Goal: Communication & Community: Answer question/provide support

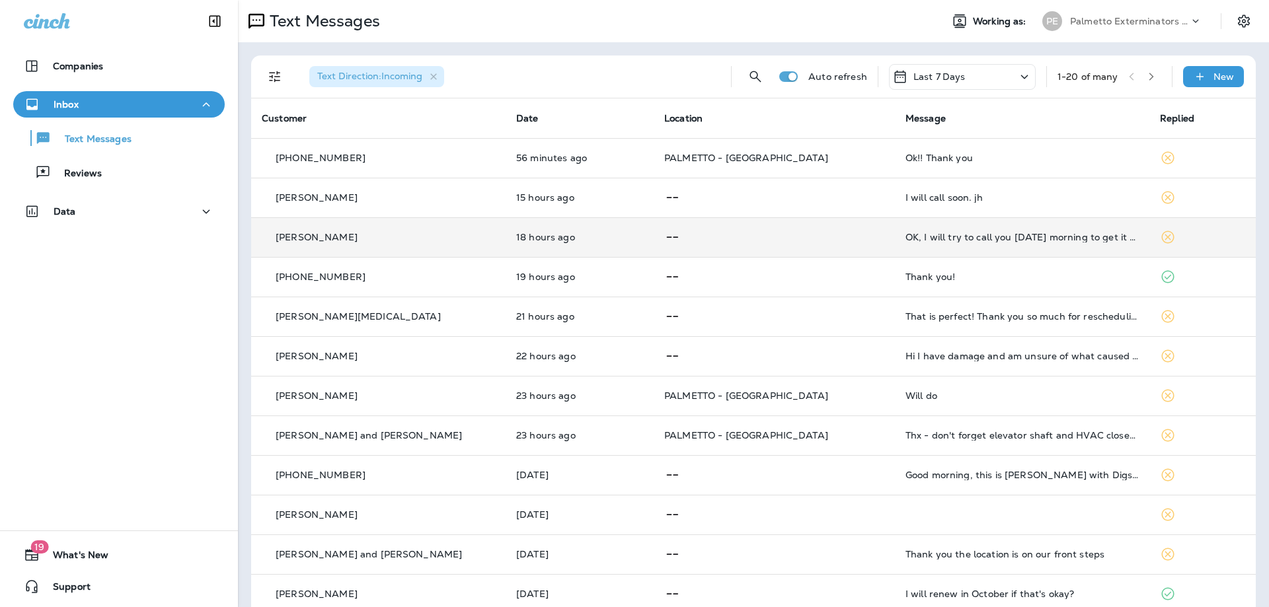
click at [759, 235] on p at bounding box center [774, 237] width 220 height 17
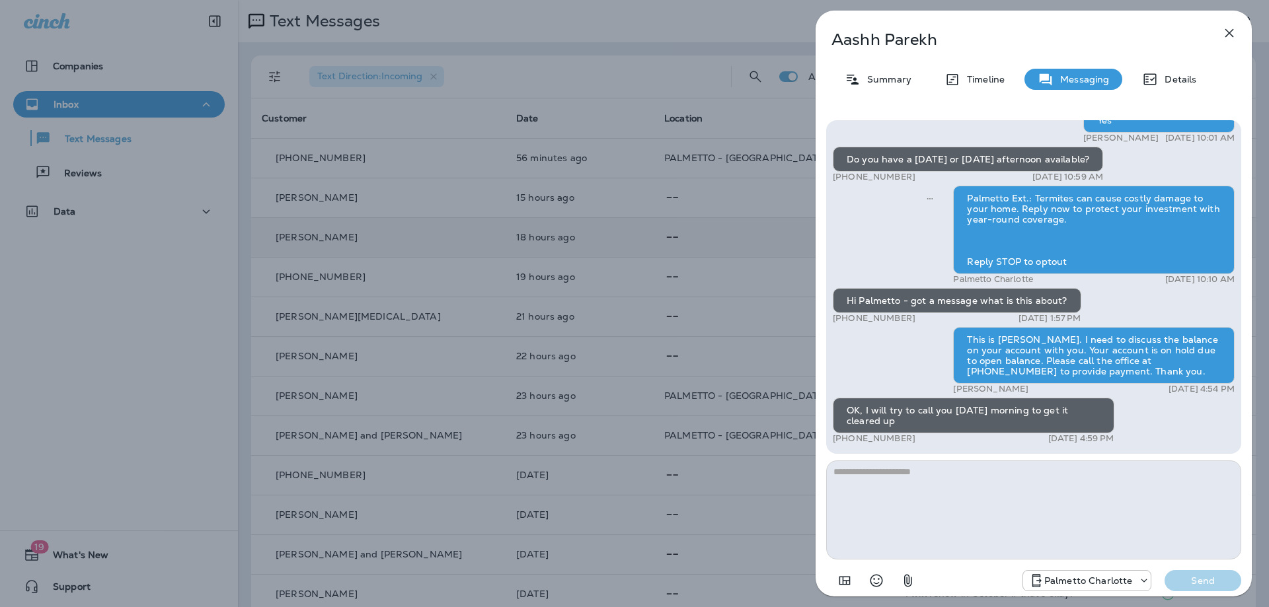
click at [759, 235] on div "Aashh Parekh Summary Timeline Messaging Details Hi Palmetto - we seem to be get…" at bounding box center [634, 303] width 1269 height 607
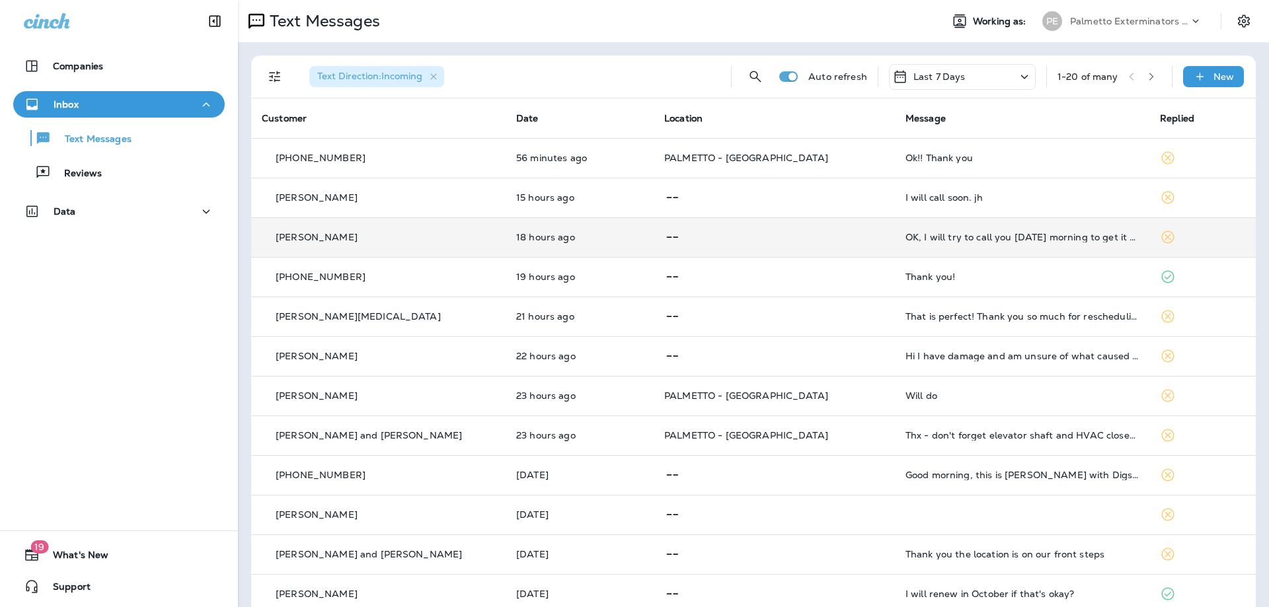
click at [258, 69] on div "Text Direction : Incoming Auto refresh Last 7 Days 1 - 20 of many New" at bounding box center [753, 77] width 1004 height 43
click at [262, 72] on button "Filters" at bounding box center [275, 76] width 26 height 26
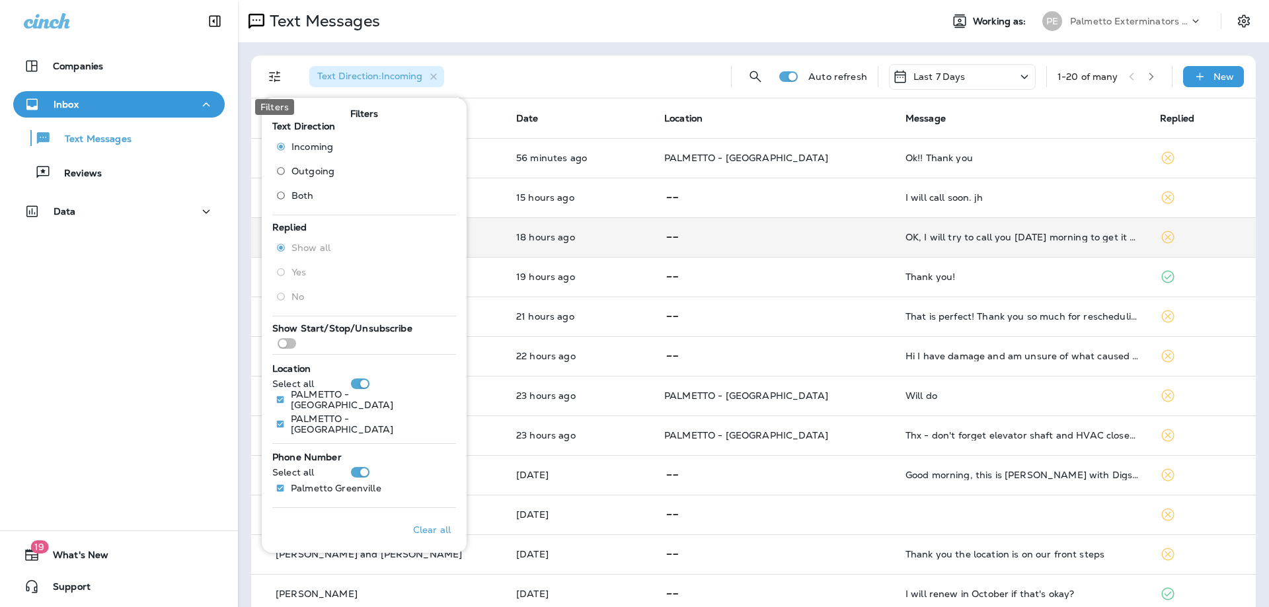
click at [268, 75] on icon "Filters" at bounding box center [275, 77] width 16 height 16
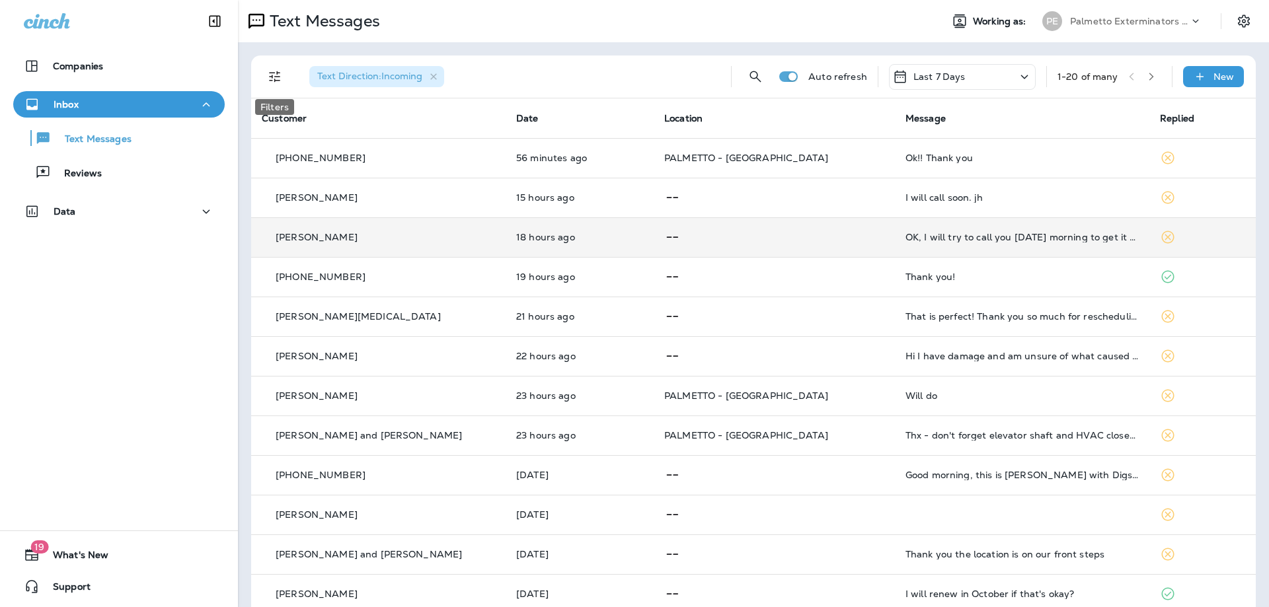
click at [268, 75] on icon "Filters" at bounding box center [275, 77] width 16 height 16
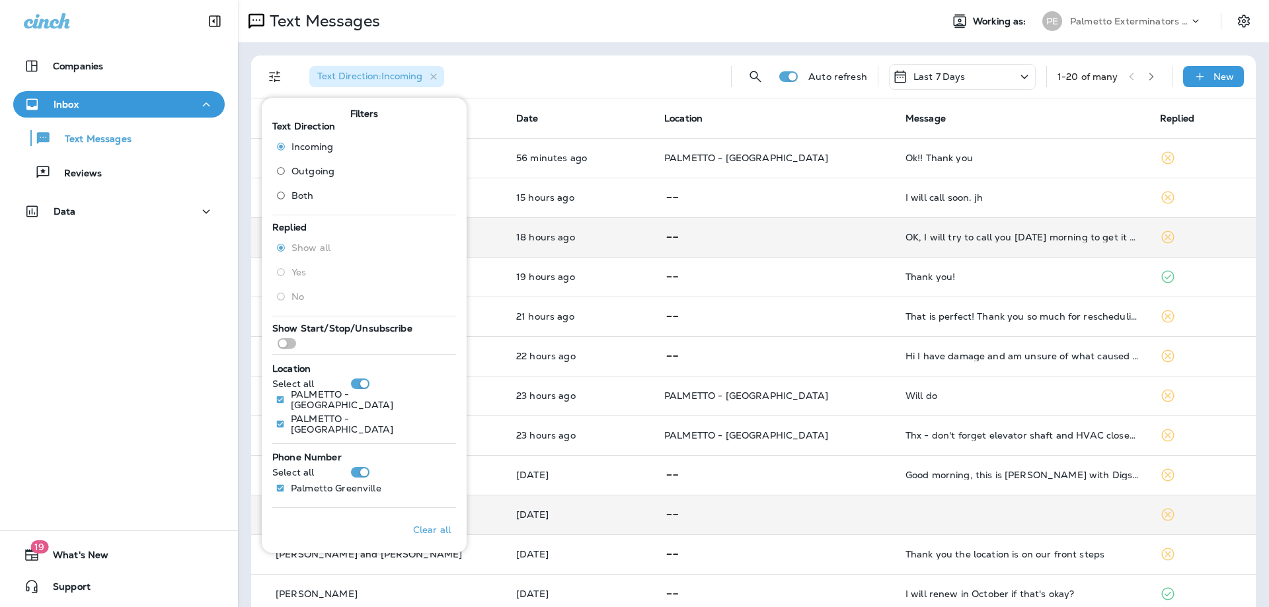
click at [516, 511] on p "[DATE]" at bounding box center [579, 514] width 127 height 11
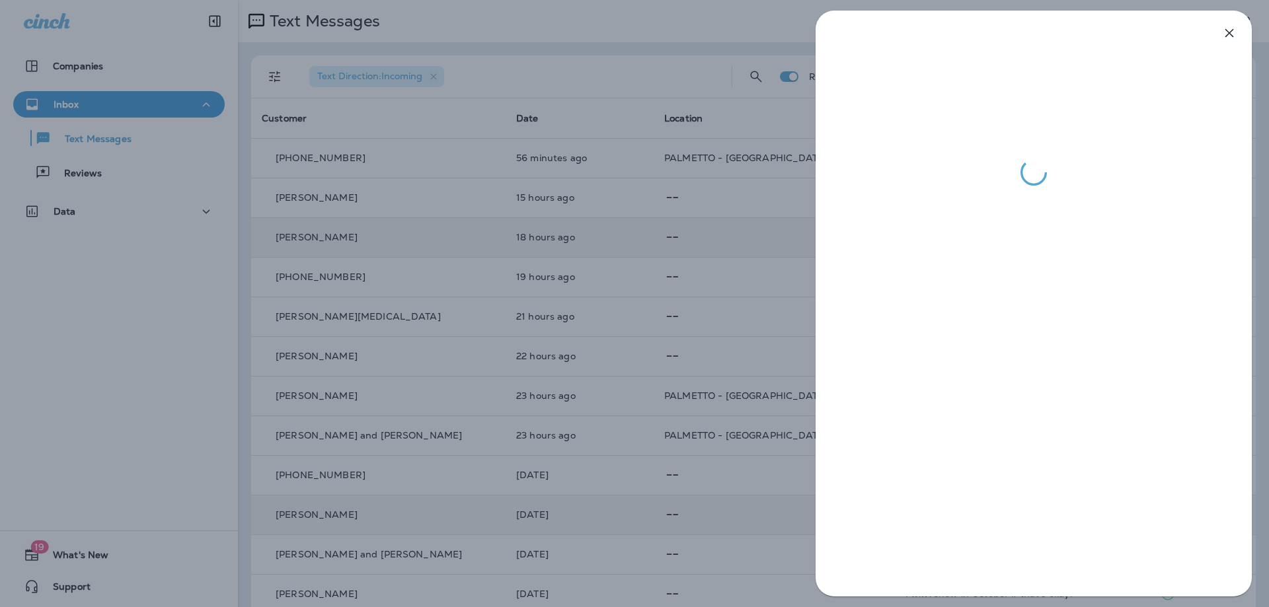
click at [676, 72] on div at bounding box center [634, 303] width 1269 height 607
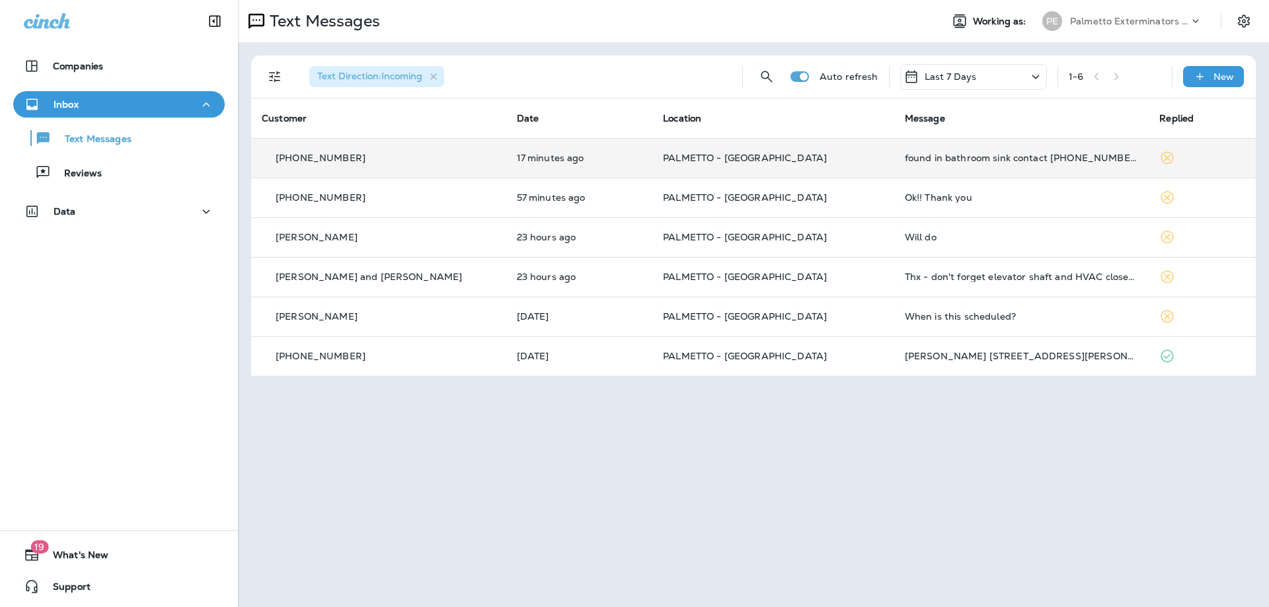
click at [778, 155] on p "PALMETTO - [GEOGRAPHIC_DATA]" at bounding box center [773, 158] width 221 height 11
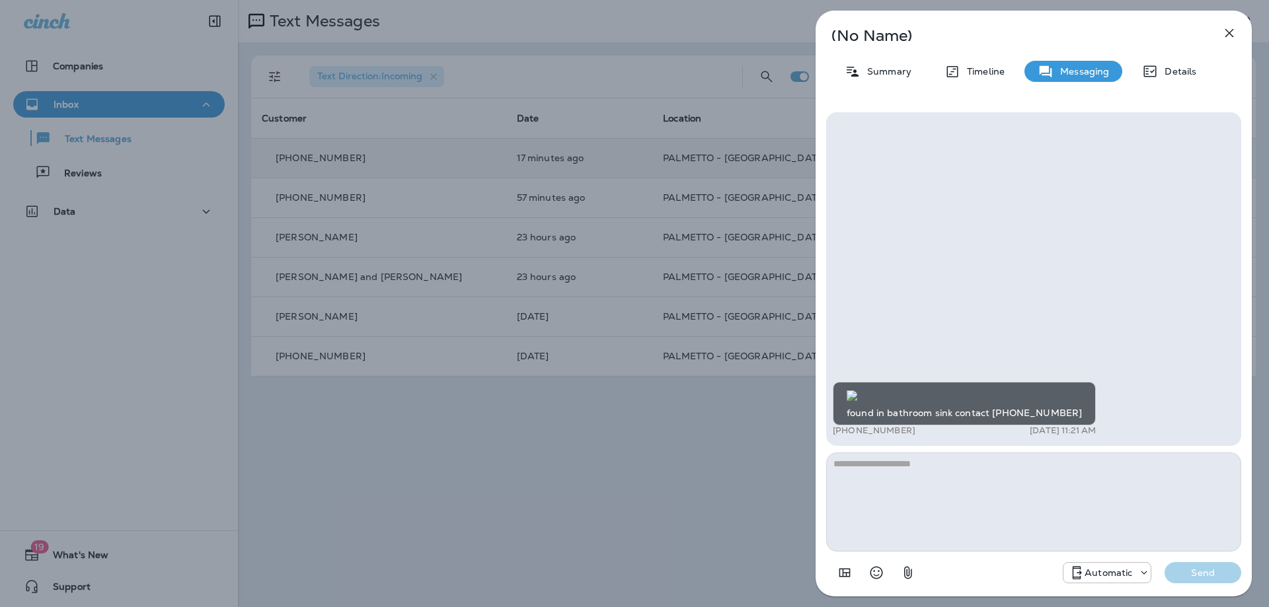
scroll to position [1, 0]
click at [857, 391] on img at bounding box center [851, 396] width 11 height 11
click at [1148, 491] on textarea at bounding box center [1033, 502] width 415 height 99
type textarea "*"
type textarea "**********"
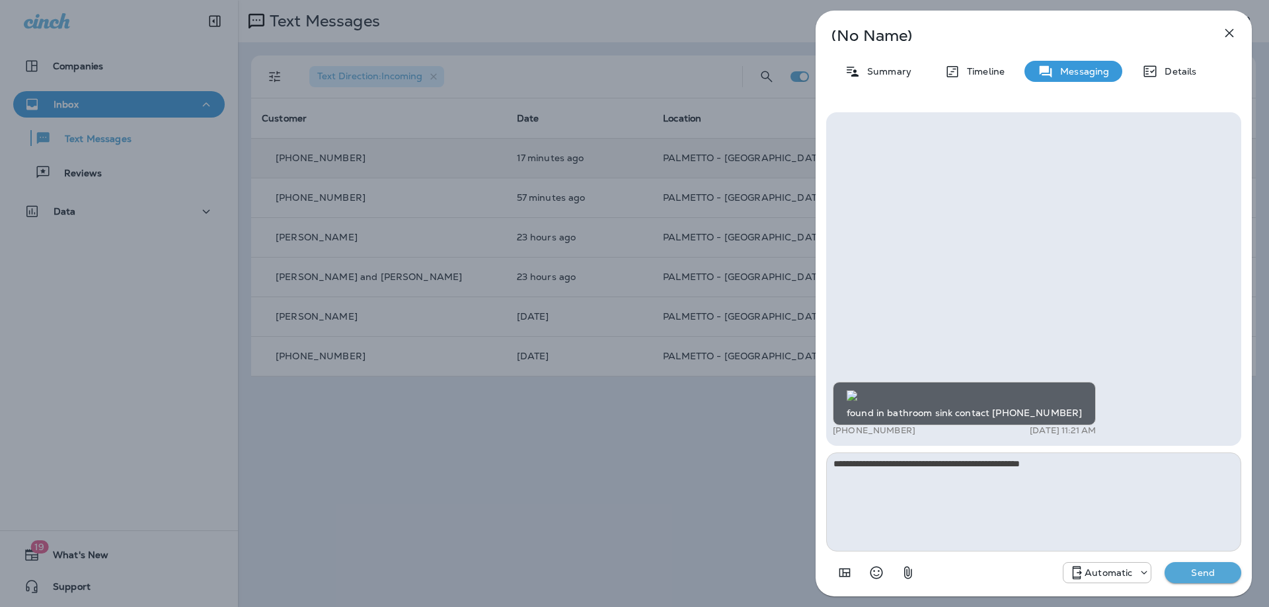
click at [1192, 576] on p "Send" at bounding box center [1203, 573] width 56 height 12
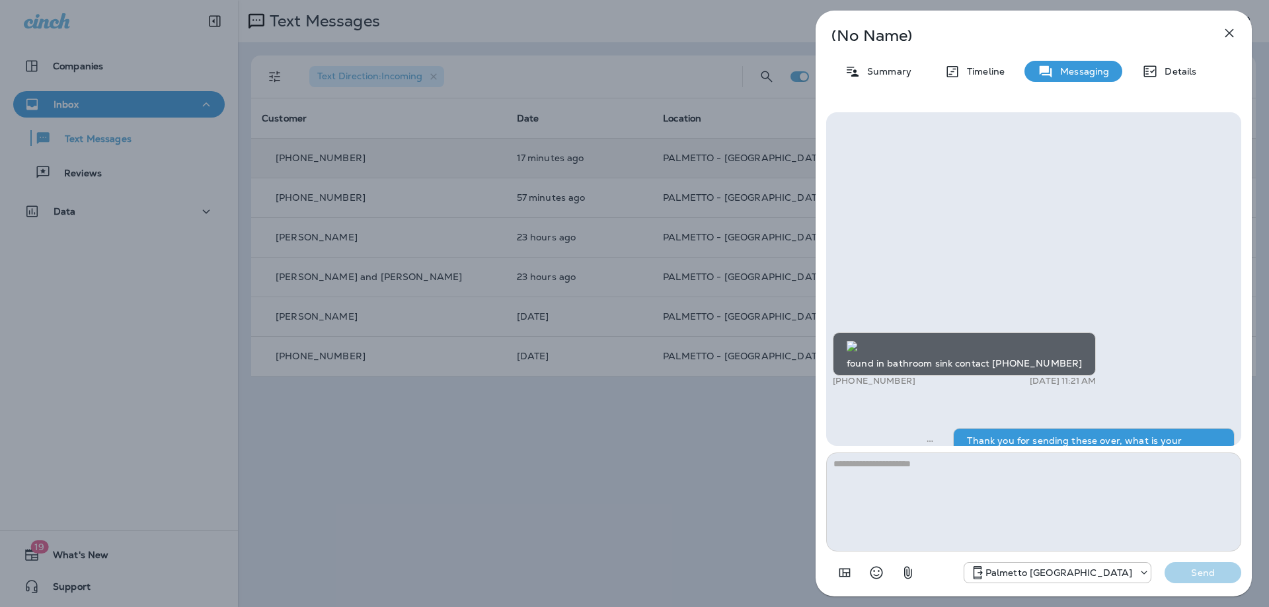
scroll to position [-38, 0]
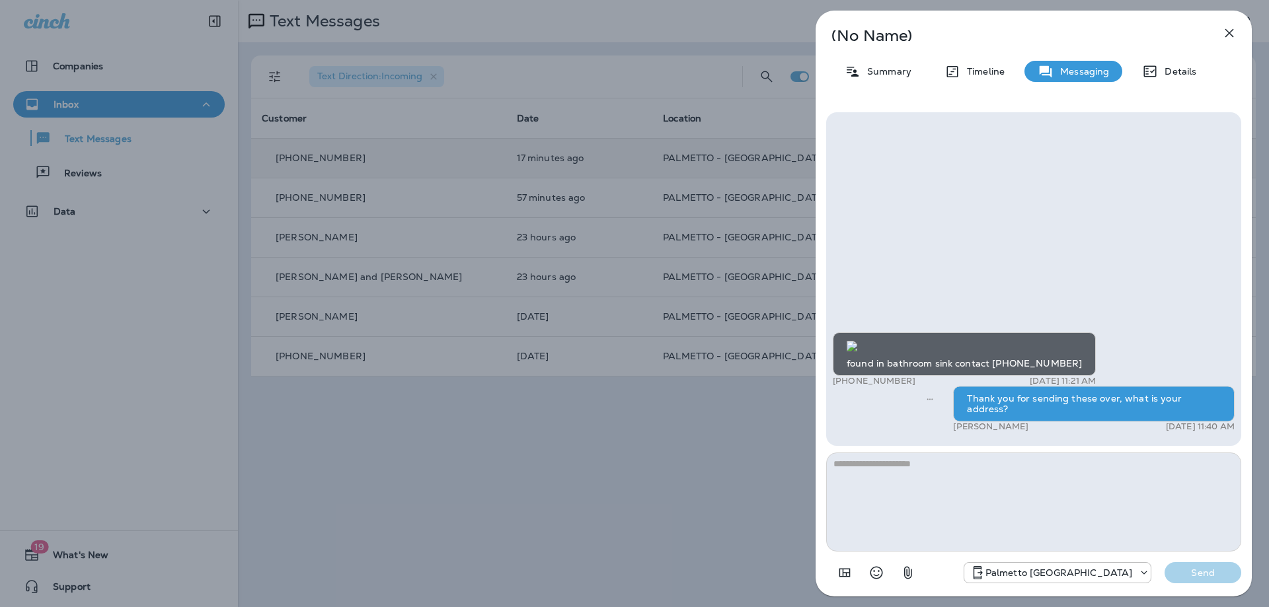
click at [599, 197] on div "(No Name) Summary Timeline Messaging Details found in bathroom sink contact [PH…" at bounding box center [634, 303] width 1269 height 607
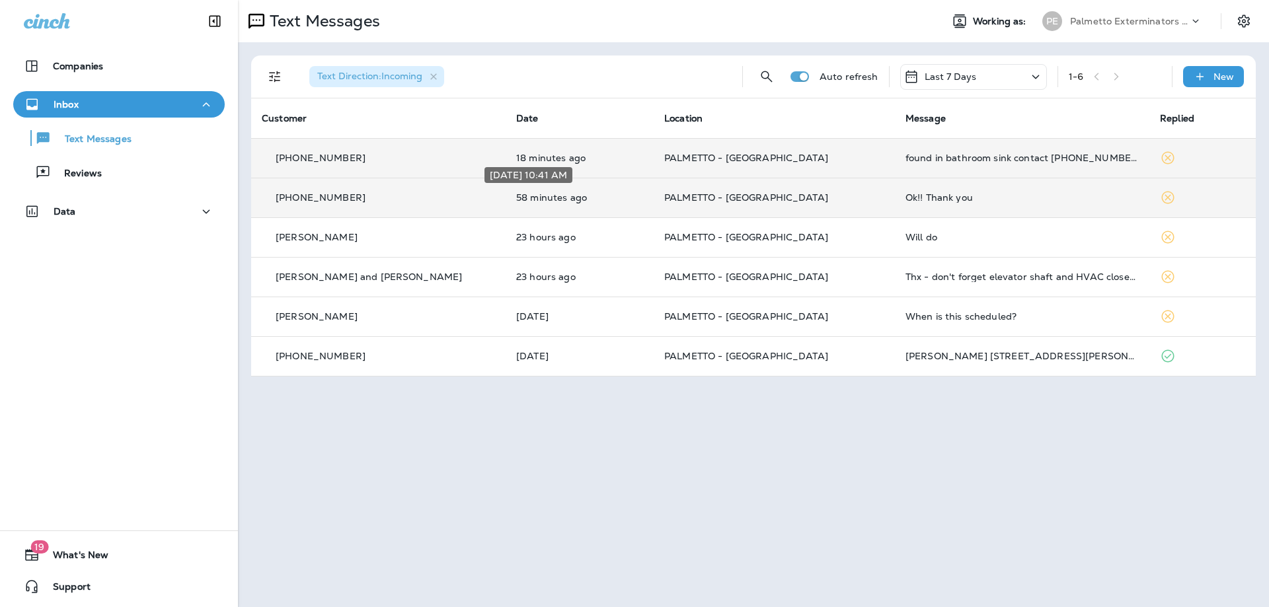
click at [597, 202] on p "58 minutes ago" at bounding box center [579, 197] width 127 height 11
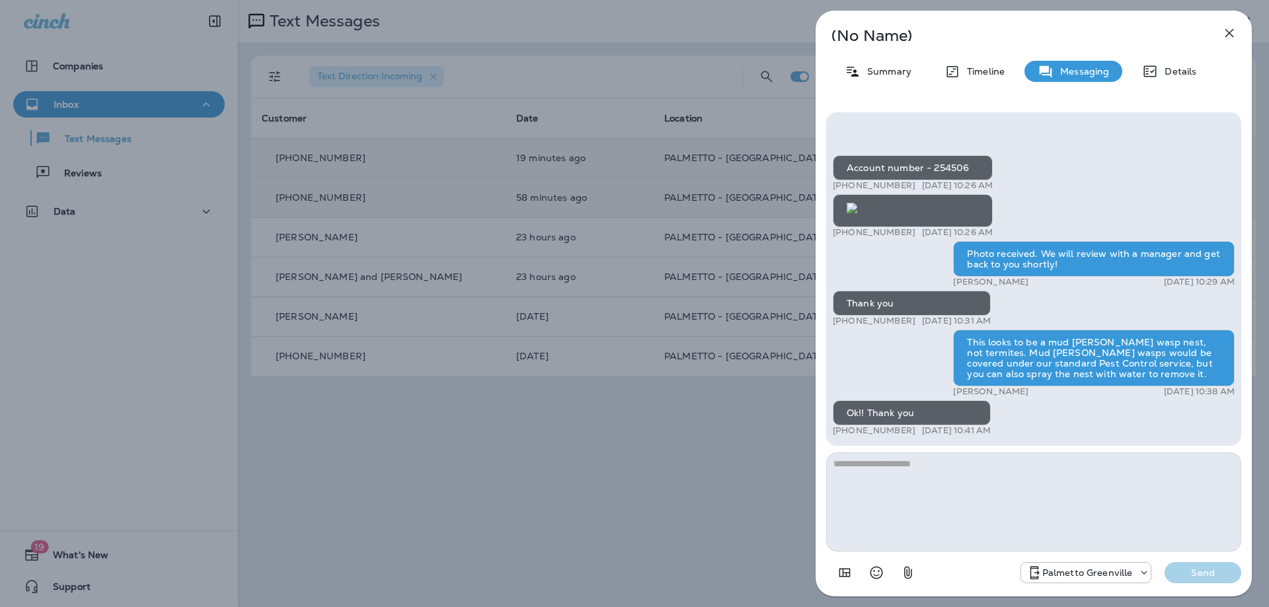
scroll to position [-264, 0]
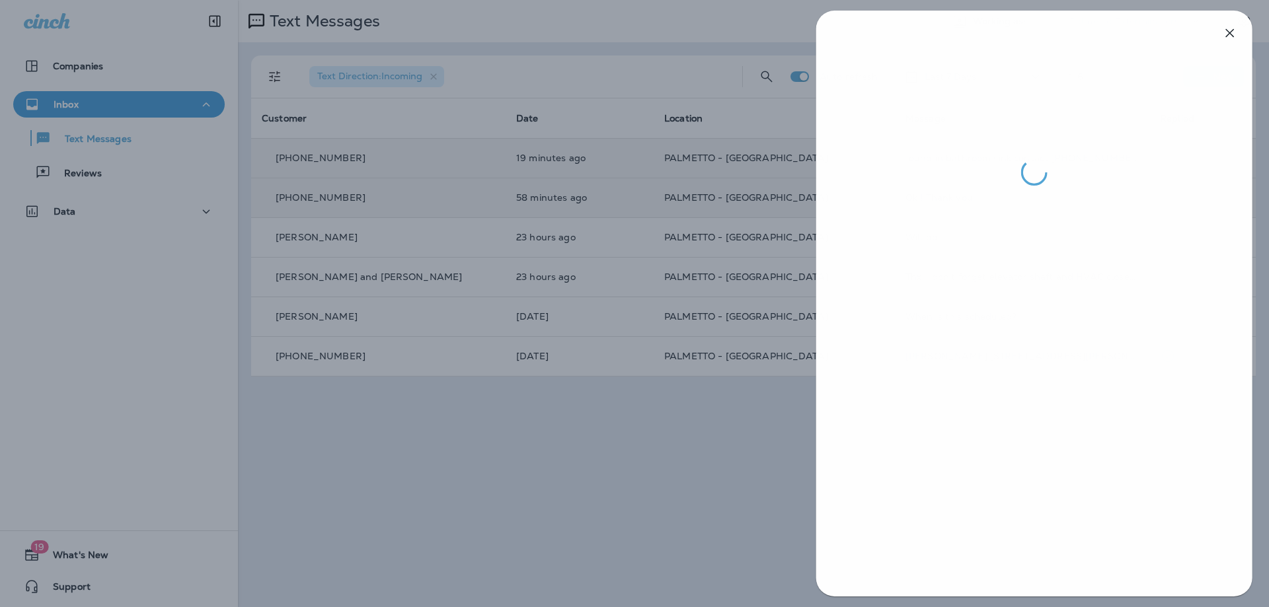
click at [647, 272] on div at bounding box center [635, 303] width 1269 height 607
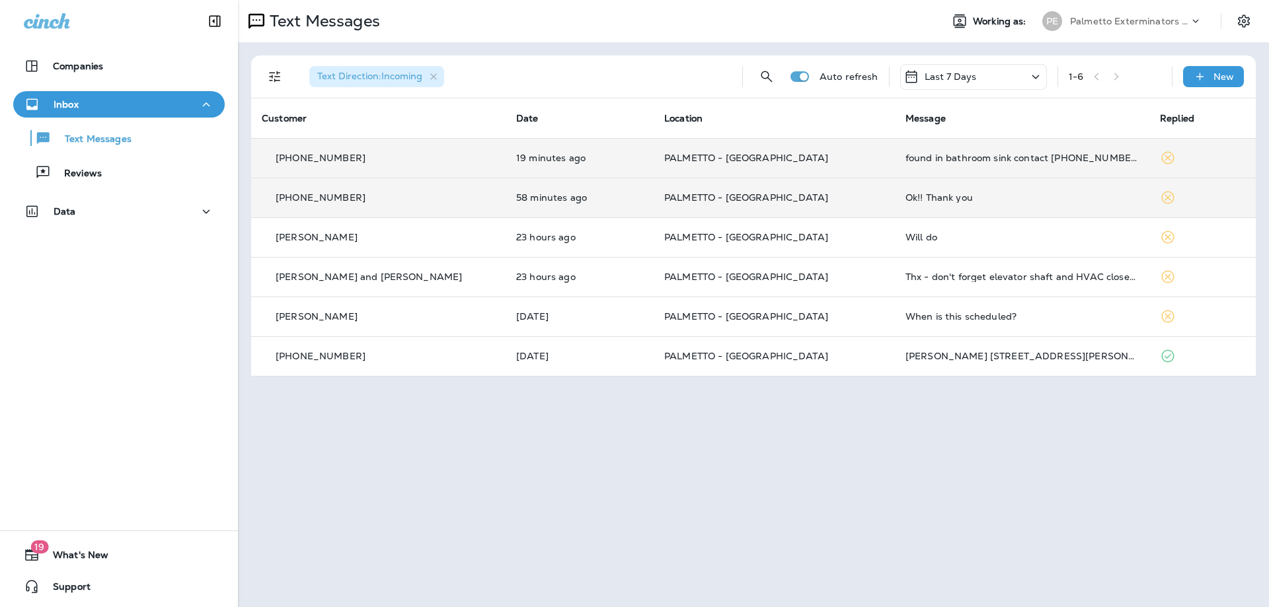
click at [614, 244] on td "23 hours ago" at bounding box center [579, 237] width 148 height 40
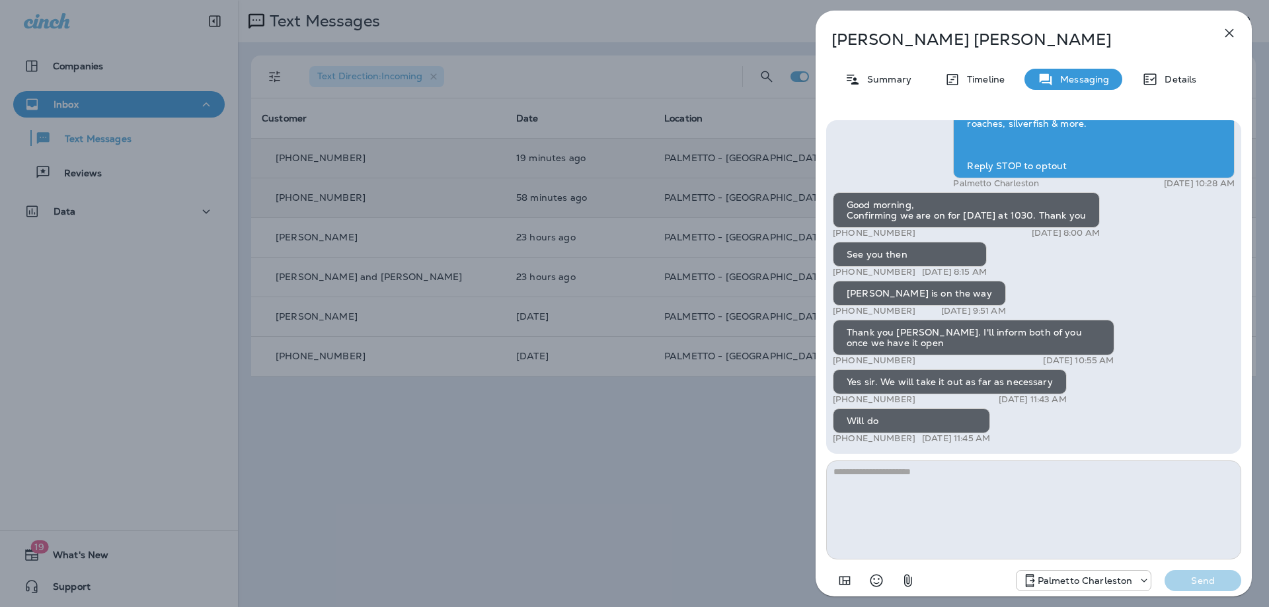
click at [595, 278] on div "[PERSON_NAME] Summary Timeline Messaging Details Palmetto Ext.: Keep bugs like …" at bounding box center [634, 303] width 1269 height 607
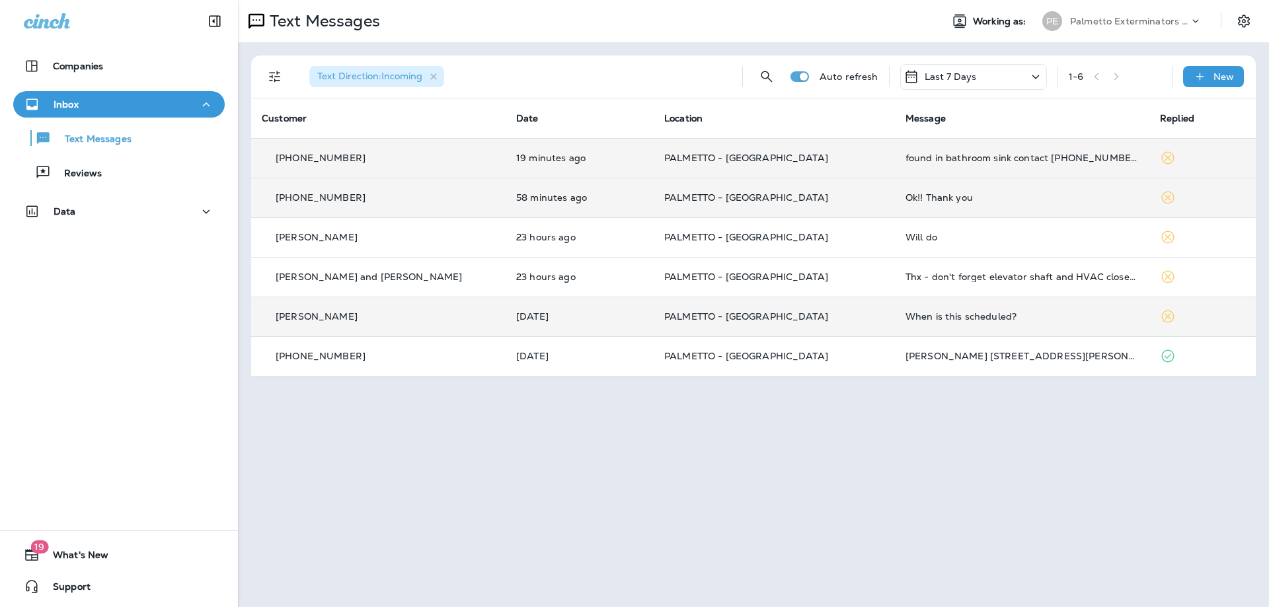
click at [634, 317] on td "[DATE]" at bounding box center [579, 317] width 148 height 40
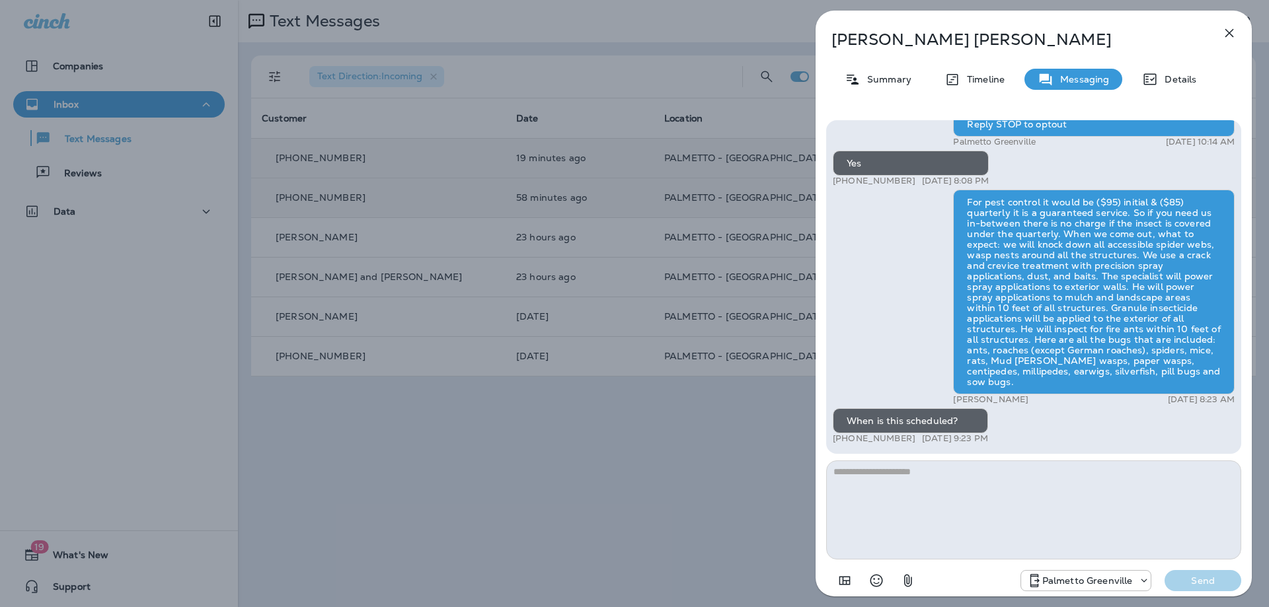
click at [673, 184] on div "[PERSON_NAME] Summary Timeline Messaging Details Palmetto Ext.: Keep bugs like …" at bounding box center [634, 303] width 1269 height 607
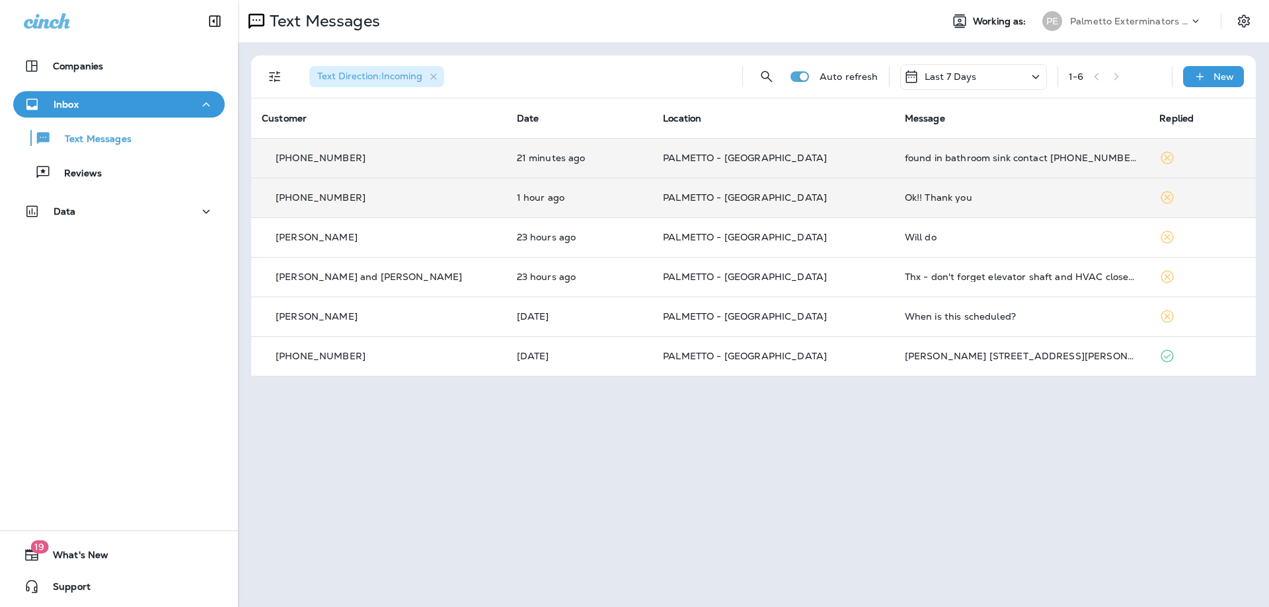
click at [615, 171] on td "21 minutes ago" at bounding box center [579, 158] width 147 height 40
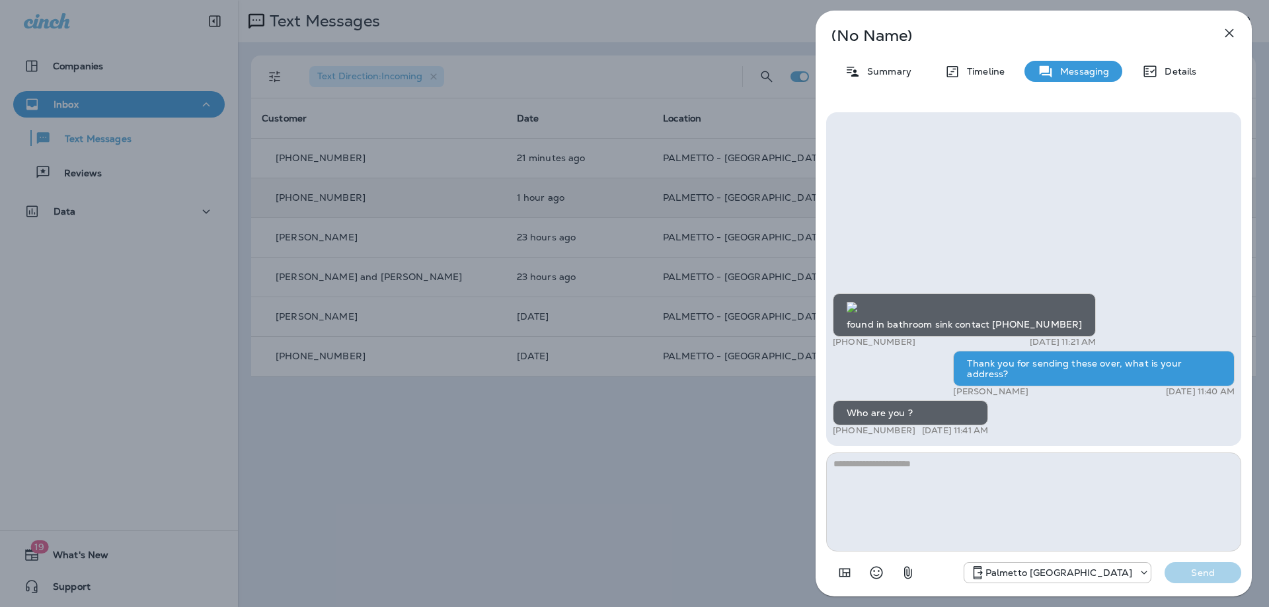
click at [857, 302] on img at bounding box center [851, 307] width 11 height 11
click at [971, 476] on textarea at bounding box center [1033, 502] width 415 height 99
type textarea "**********"
click at [1179, 568] on p "Send" at bounding box center [1203, 573] width 56 height 12
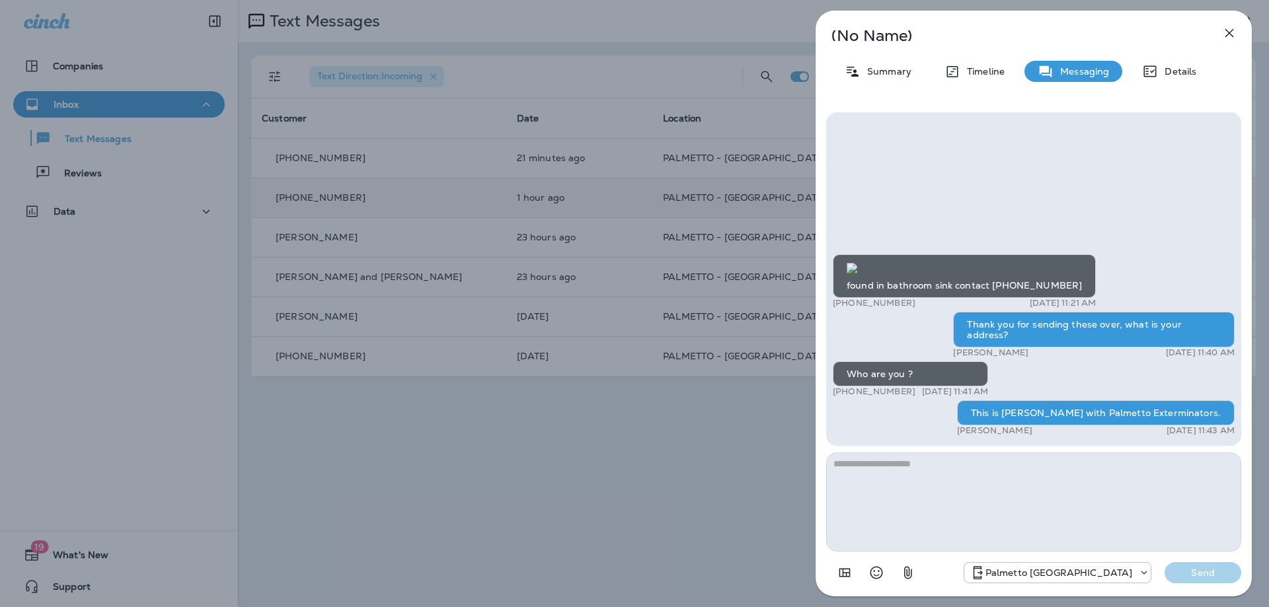
scroll to position [1, 0]
click at [753, 79] on div "(No Name) Summary Timeline Messaging Details found in bathroom sink contact [PH…" at bounding box center [634, 303] width 1269 height 607
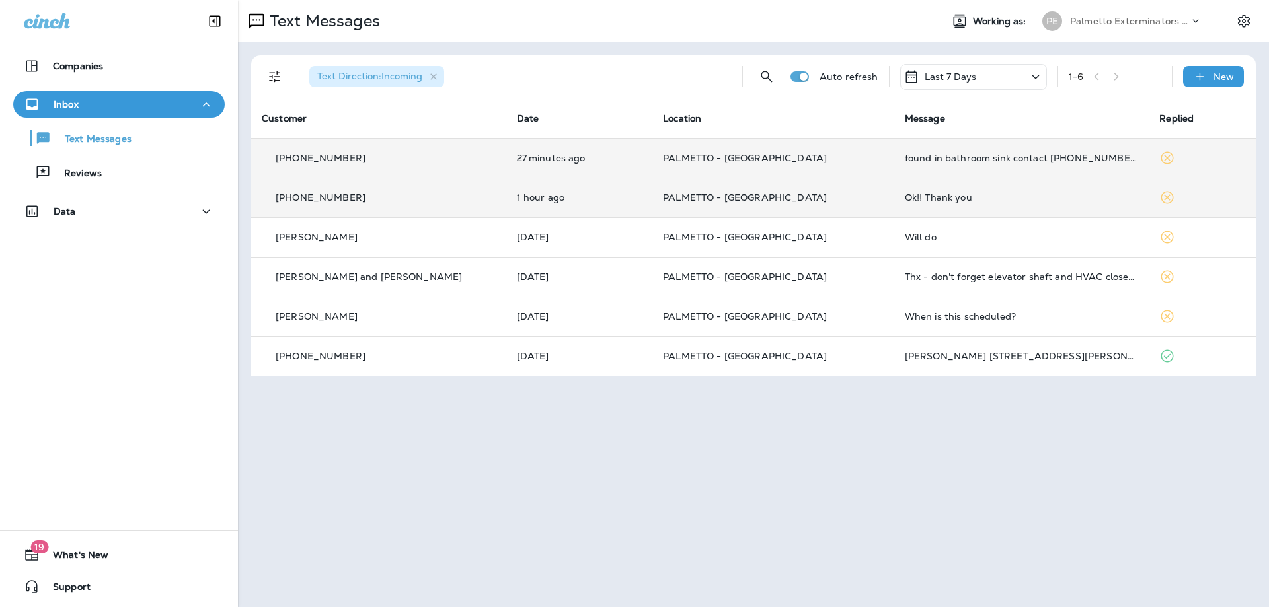
click at [894, 164] on td "found in bathroom sink contact [PHONE_NUMBER]" at bounding box center [1021, 158] width 255 height 40
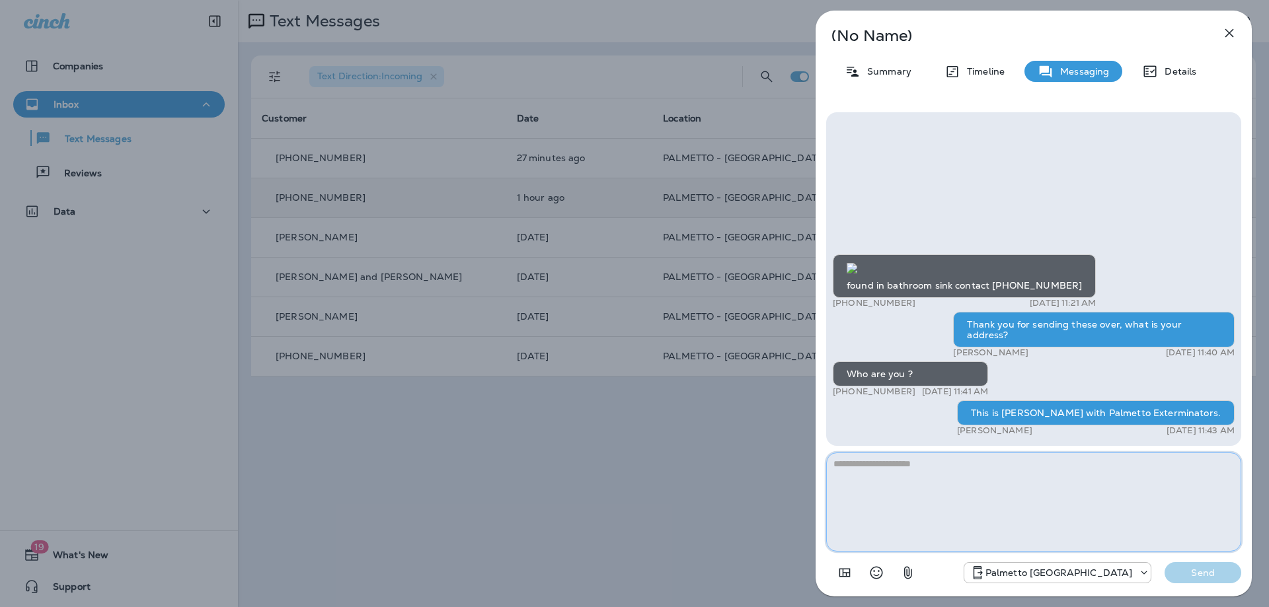
click at [885, 466] on textarea at bounding box center [1033, 502] width 415 height 99
click at [1118, 460] on textarea "**********" at bounding box center [1033, 502] width 415 height 99
click at [1187, 467] on textarea "**********" at bounding box center [1033, 502] width 415 height 99
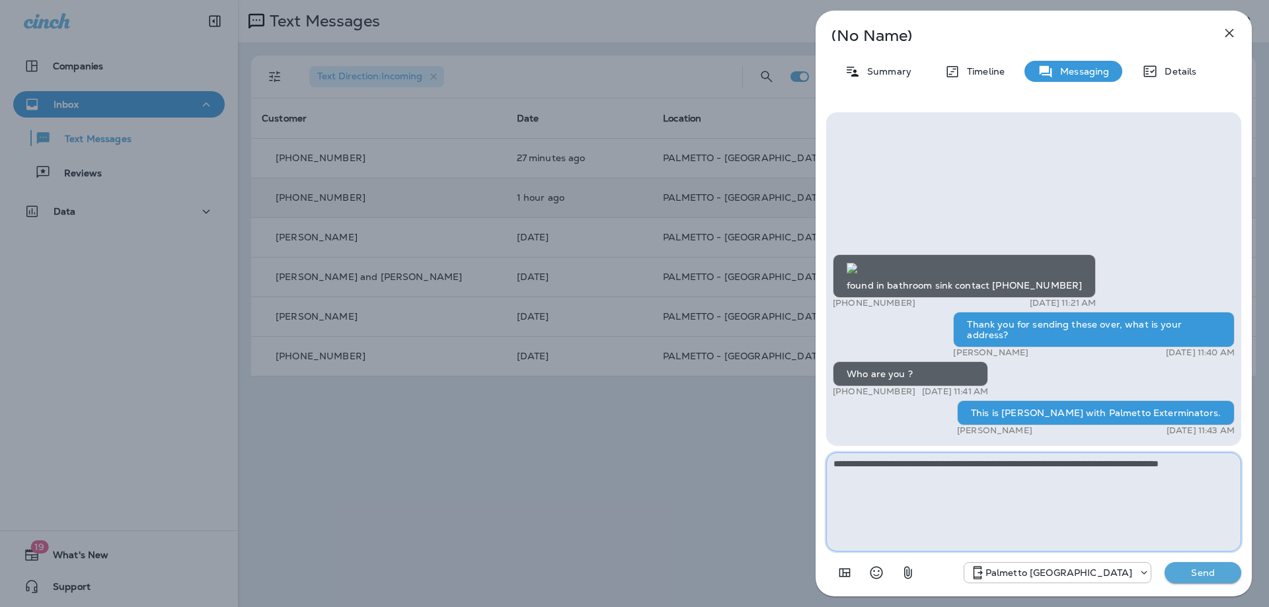
type textarea "**********"
click at [857, 263] on img at bounding box center [851, 268] width 11 height 11
